Goal: Information Seeking & Learning: Learn about a topic

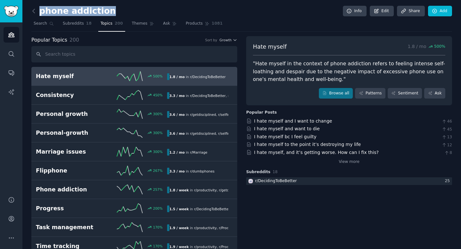
drag, startPoint x: 115, startPoint y: 9, endPoint x: 101, endPoint y: 9, distance: 13.8
click at [101, 9] on div "phone addiction Info Edit Share Add" at bounding box center [241, 12] width 420 height 13
click at [34, 10] on icon at bounding box center [33, 11] width 7 height 7
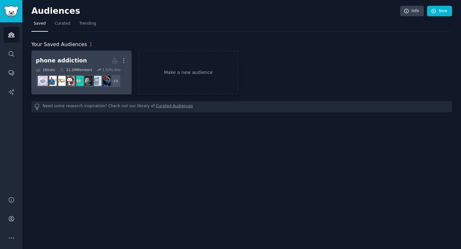
click at [84, 68] on div "21.2M Members" at bounding box center [75, 69] width 33 height 4
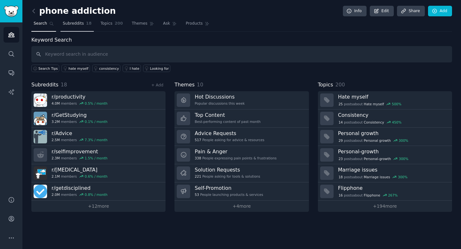
click at [82, 24] on span "Subreddits" at bounding box center [73, 24] width 21 height 6
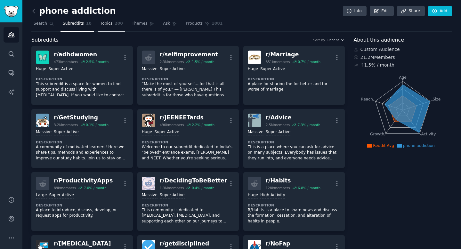
click at [119, 26] on span "200" at bounding box center [118, 24] width 8 height 6
